Goal: Information Seeking & Learning: Learn about a topic

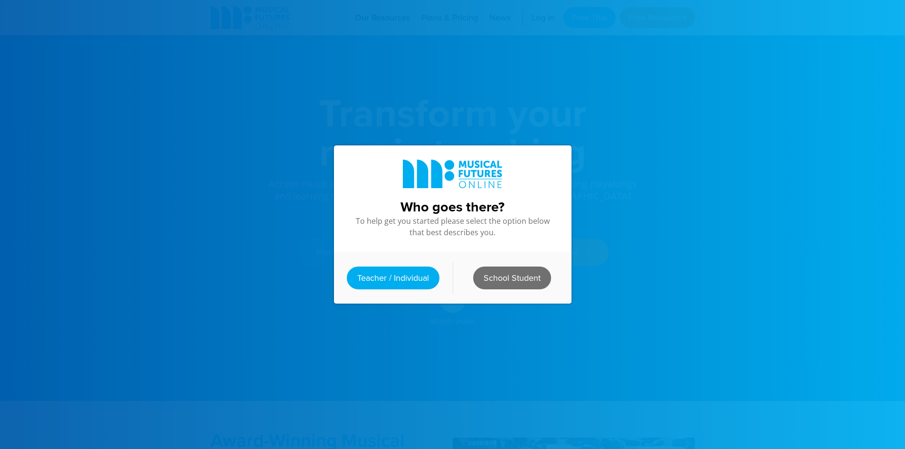
click at [524, 266] on link "School Student" at bounding box center [512, 277] width 78 height 23
